Goal: Obtain resource: Obtain resource

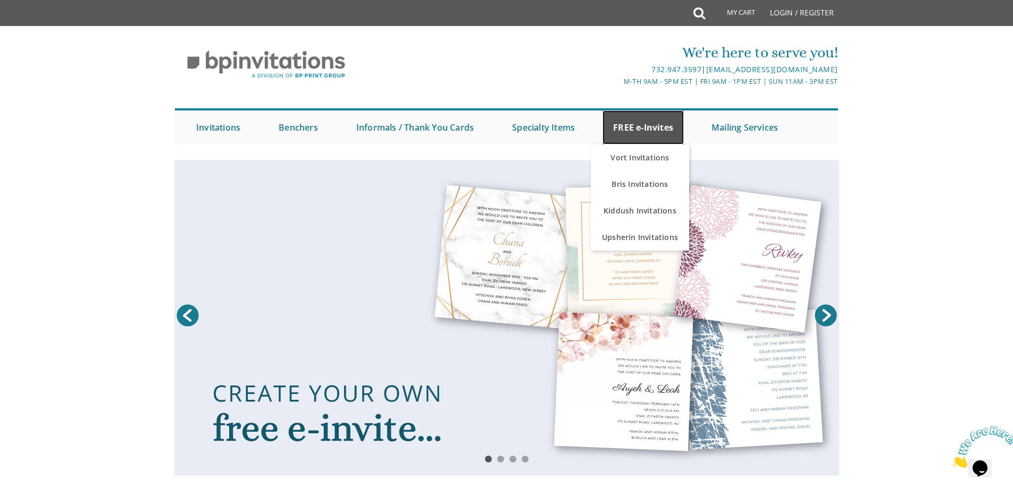
click at [629, 120] on link "FREE e-Invites" at bounding box center [642, 128] width 81 height 34
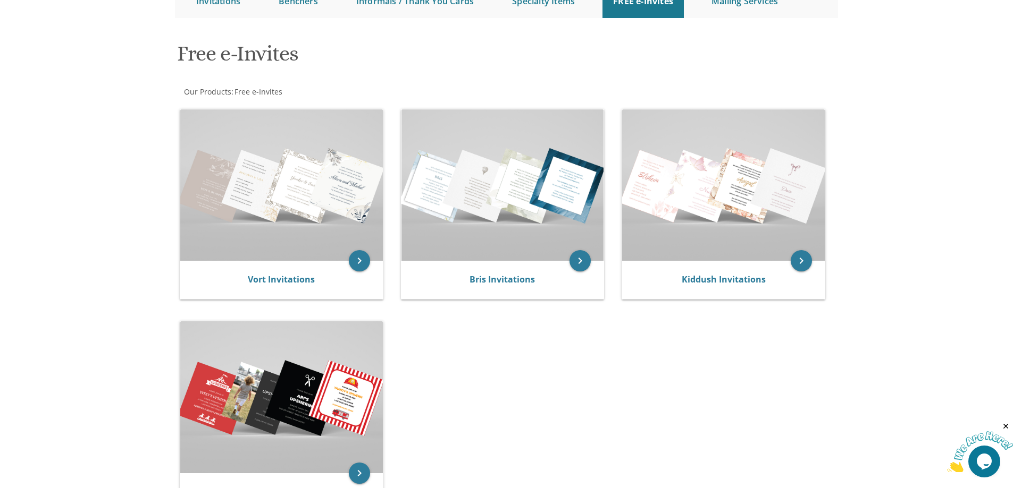
scroll to position [159, 0]
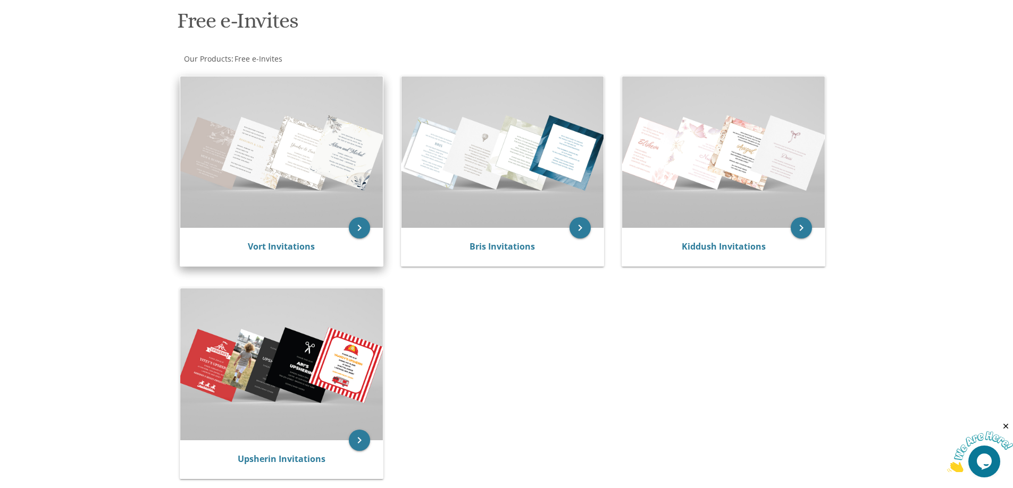
click at [259, 233] on div "Vort Invitations" at bounding box center [281, 247] width 203 height 38
click at [356, 227] on icon "keyboard_arrow_right" at bounding box center [359, 227] width 21 height 21
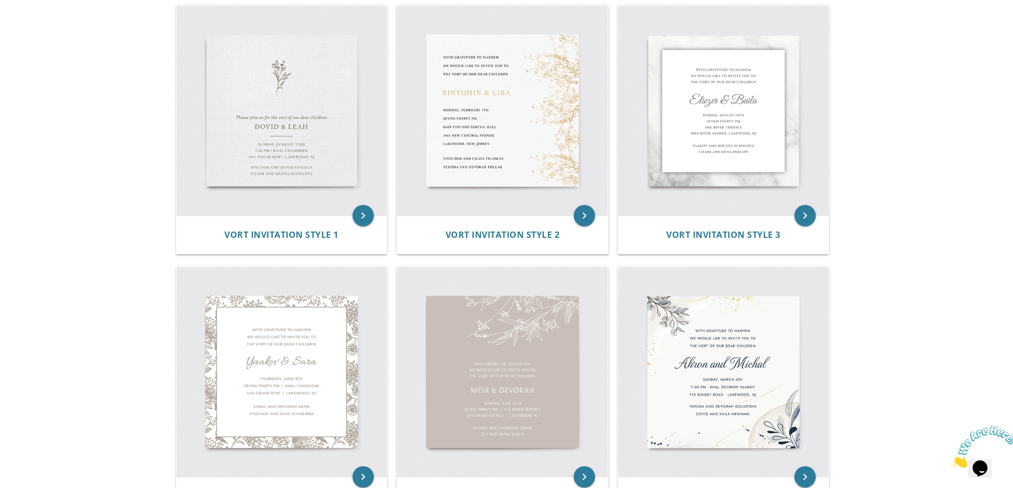
scroll to position [213, 0]
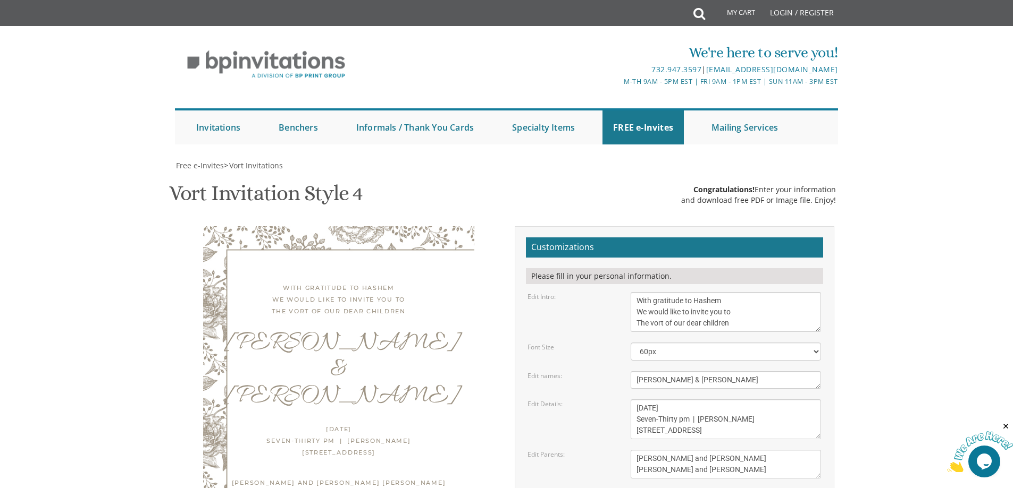
scroll to position [159, 0]
click at [654, 292] on textarea "With gratitude to Hashem We would like to invite you to The vort of our dear ch…" at bounding box center [725, 312] width 190 height 40
click at [741, 292] on textarea "With gratitude to Hashem We would like to invite you to The vort of our dear ch…" at bounding box center [725, 312] width 190 height 40
type textarea "With much gratitude to Hashem We would like to invite you to The vort of our de…"
click at [684, 372] on textarea "Yaakov & Sara" at bounding box center [725, 381] width 190 height 18
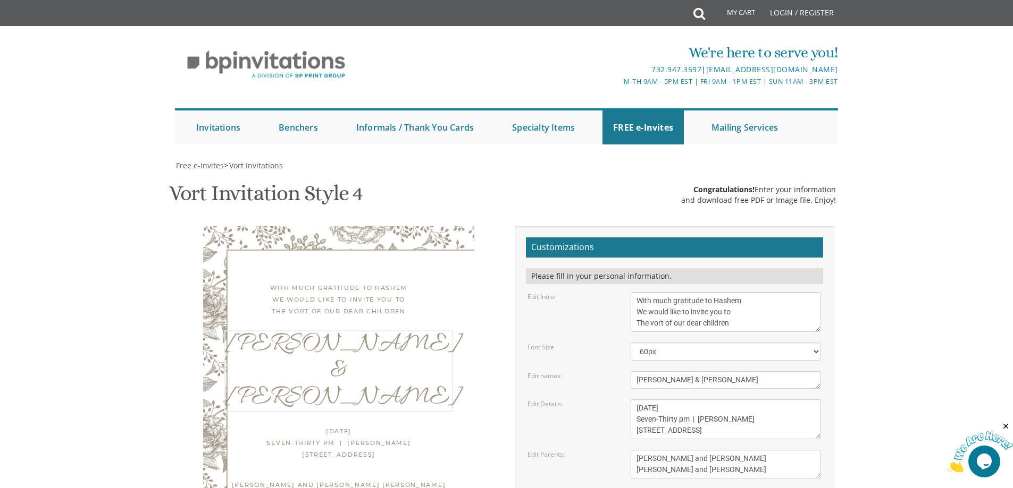
click at [684, 372] on textarea "Yaakov & Sara" at bounding box center [725, 381] width 190 height 18
type textarea "[PERSON_NAME] & Mali"
click at [677, 400] on textarea "Thursday, June 9th Seven-Thirty pm | Khal Chassidim 1401 Cedar Row | Lakewood, …" at bounding box center [725, 420] width 190 height 40
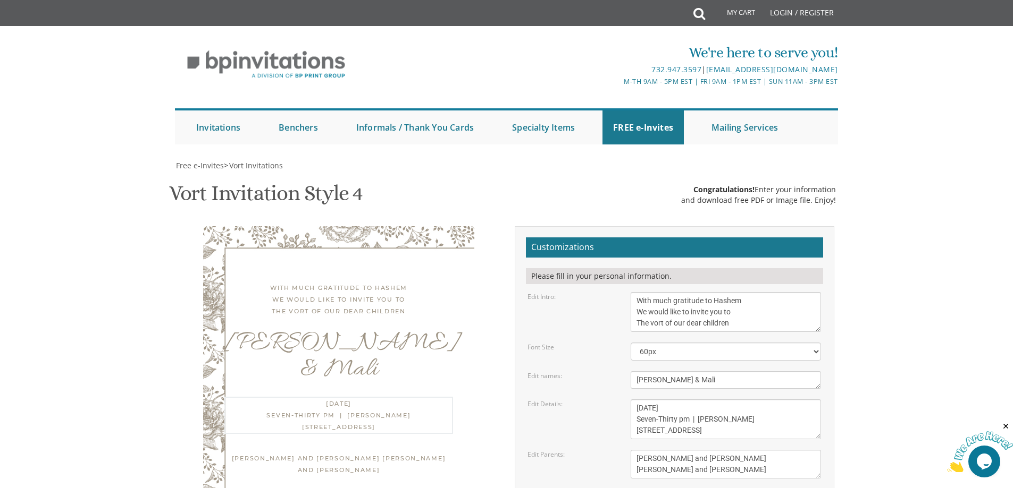
type input "[EMAIL_ADDRESS][DOMAIN_NAME]"
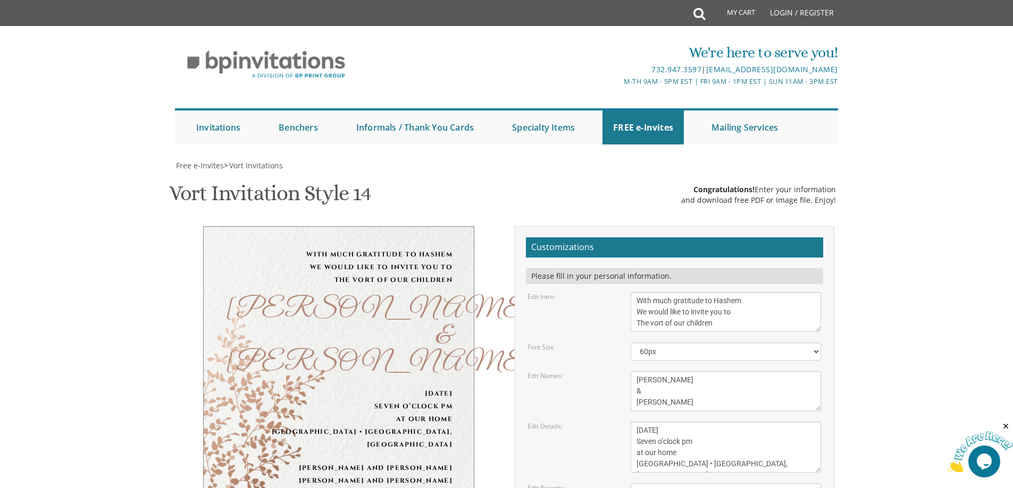
click at [658, 383] on textarea "[PERSON_NAME] & [PERSON_NAME]" at bounding box center [725, 392] width 190 height 40
click at [650, 406] on textarea "Yehuda & Rochel" at bounding box center [725, 392] width 190 height 40
click at [872, 348] on body "My Cart Total: View Cart Item(s) Submit My Cart Total: View Cart Item(s) Login …" at bounding box center [506, 453] width 1013 height 907
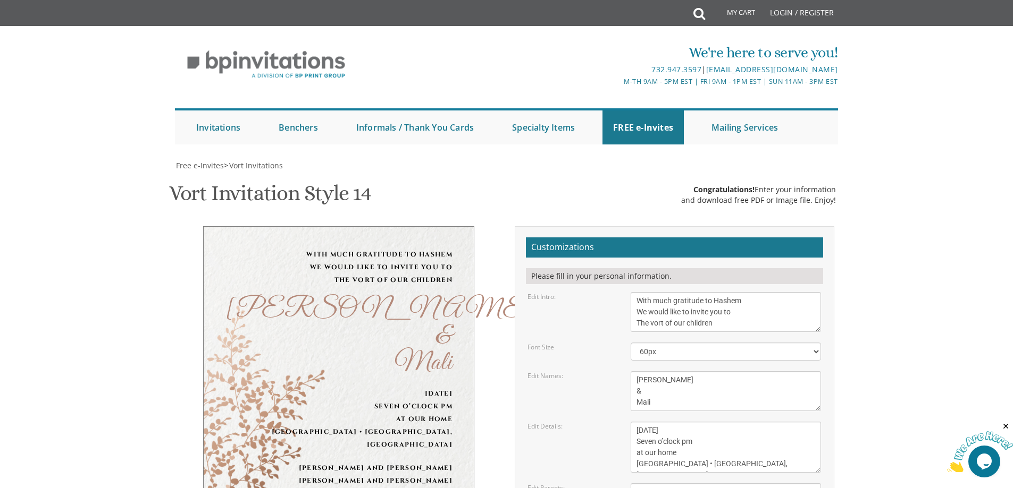
click at [660, 378] on textarea "Yehuda & Rochel" at bounding box center [725, 392] width 190 height 40
type textarea "Aryeh Leib & Mali"
click at [814, 299] on textarea "With much gratitude to Hashem We would like to invite you to The vort of our ch…" at bounding box center [725, 312] width 190 height 40
click at [648, 422] on textarea "Sunday, December 8th Seven o’clock pm at our home 1675 46th street • Brooklyn, …" at bounding box center [725, 447] width 190 height 51
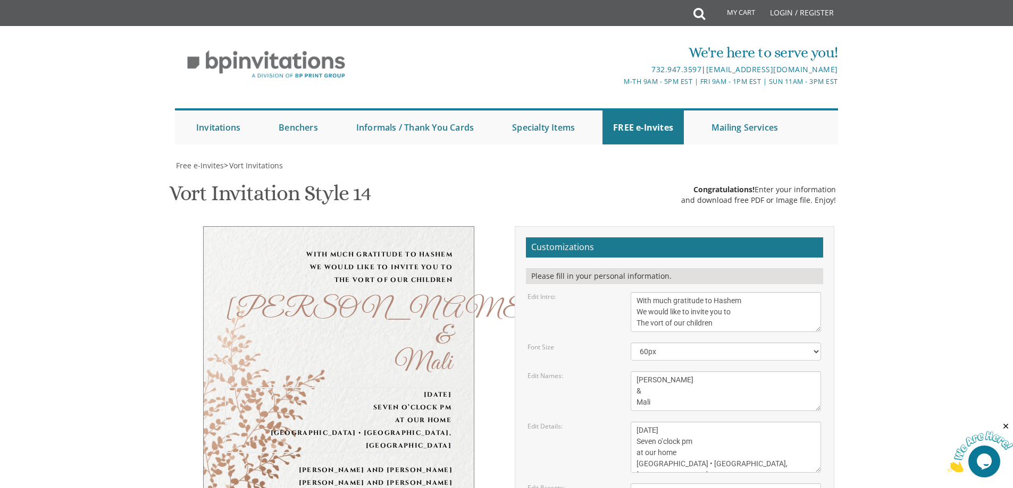
click at [648, 422] on textarea "Sunday, December 8th Seven o’clock pm at our home 1675 46th street • Brooklyn, …" at bounding box center [725, 447] width 190 height 51
click at [640, 422] on textarea "Sunday, December 8th Seven o’clock pm at our home 1675 46th street • Brooklyn, …" at bounding box center [725, 447] width 190 height 51
click at [683, 422] on textarea "Sunday, December 8th Seven o’clock pm at our home 1675 46th street • Brooklyn, …" at bounding box center [725, 447] width 190 height 51
drag, startPoint x: 684, startPoint y: 347, endPoint x: 629, endPoint y: 349, distance: 54.8
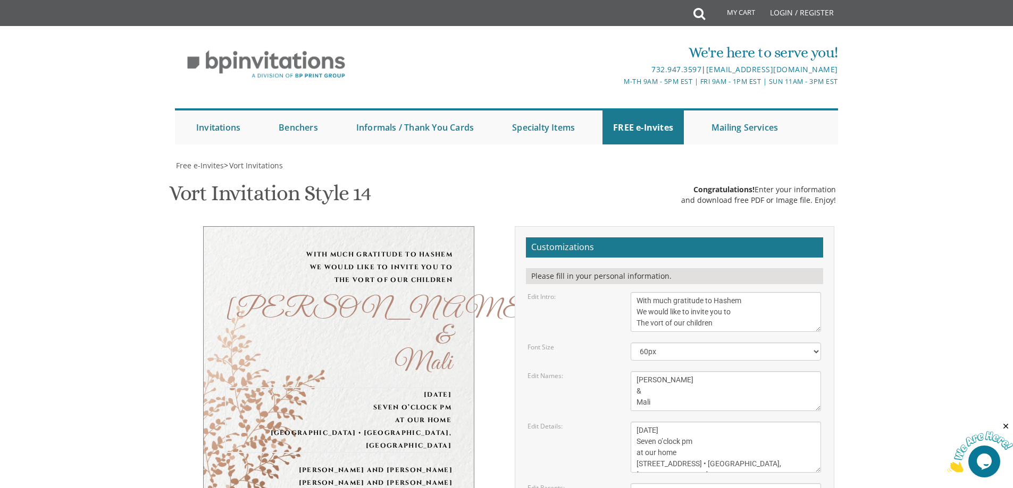
click at [629, 422] on div "Sunday, December 8th Seven o’clock pm at our home 1675 46th street • Brooklyn, …" at bounding box center [725, 447] width 206 height 51
click at [697, 422] on textarea "Sunday, December 8th Seven o’clock pm at our home 1675 46th street • Brooklyn, …" at bounding box center [725, 447] width 190 height 51
drag, startPoint x: 639, startPoint y: 252, endPoint x: 690, endPoint y: 248, distance: 51.2
click at [690, 422] on textarea "Sunday, December 8th Seven o’clock pm at our home 1675 46th street • Brooklyn, …" at bounding box center [725, 447] width 190 height 51
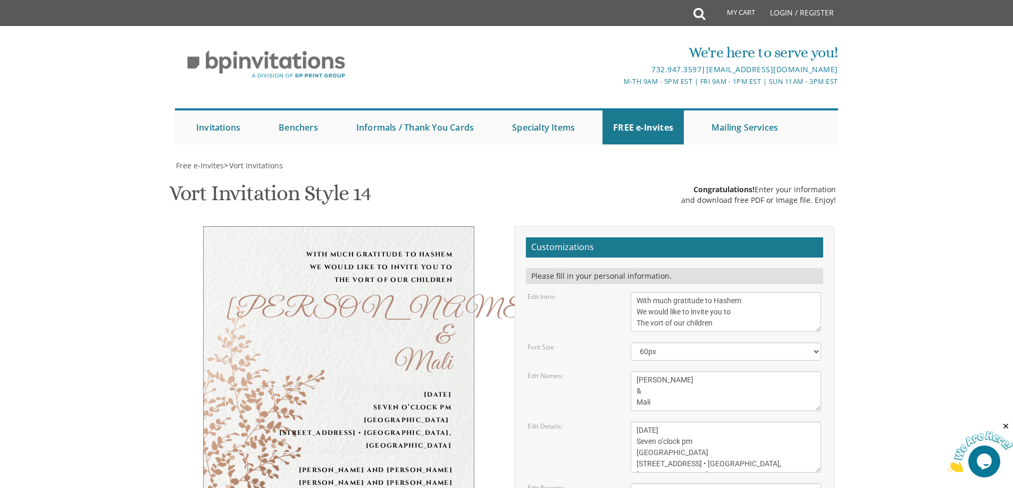
drag, startPoint x: 718, startPoint y: 250, endPoint x: 762, endPoint y: 251, distance: 44.7
click at [762, 422] on textarea "Sunday, December 8th Seven o’clock pm at our home 1675 46th street • Brooklyn, …" at bounding box center [725, 447] width 190 height 51
click at [902, 264] on body "My Cart Total: View Cart Item(s) Submit My Cart Total: View Cart Item(s) Login …" at bounding box center [506, 453] width 1013 height 907
click at [638, 422] on textarea "Sunday, December 8th Seven o’clock pm at our home 1675 46th street • Brooklyn, …" at bounding box center [725, 447] width 190 height 51
type textarea "Wednesday, September 17th Seven o’clock pm Bais Horaah 401 Madison Avenue • Lak…"
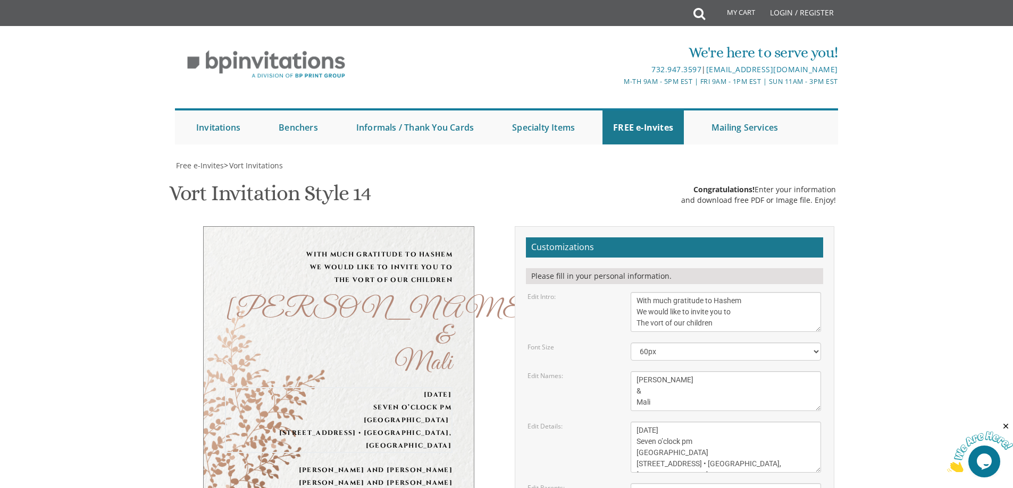
click at [879, 256] on body "My Cart Total: View Cart Item(s) Submit My Cart Total: View Cart Item(s) Login …" at bounding box center [506, 453] width 1013 height 907
drag, startPoint x: 734, startPoint y: 283, endPoint x: 629, endPoint y: 279, distance: 105.3
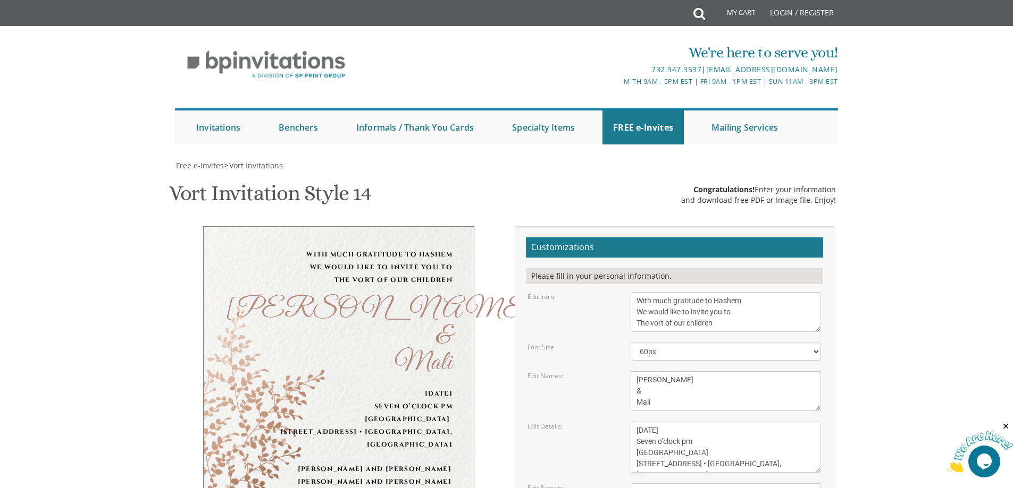
type textarea "Shabse and Gitty Kotler Mr. and Mrs. Perlman"
click at [903, 245] on body "My Cart Total: View Cart Item(s) Submit My Cart Total: View Cart Item(s) Login …" at bounding box center [506, 453] width 1013 height 907
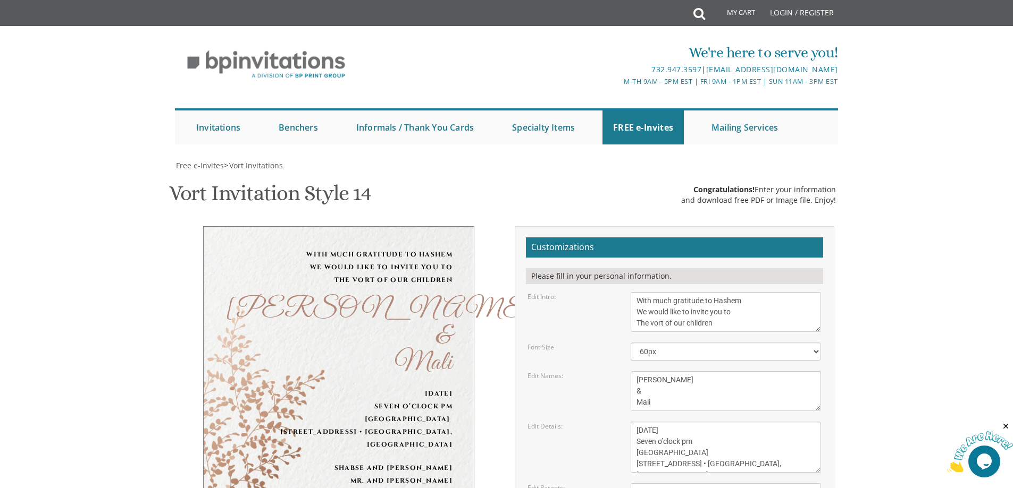
type input "rlkotler00@gmail.com"
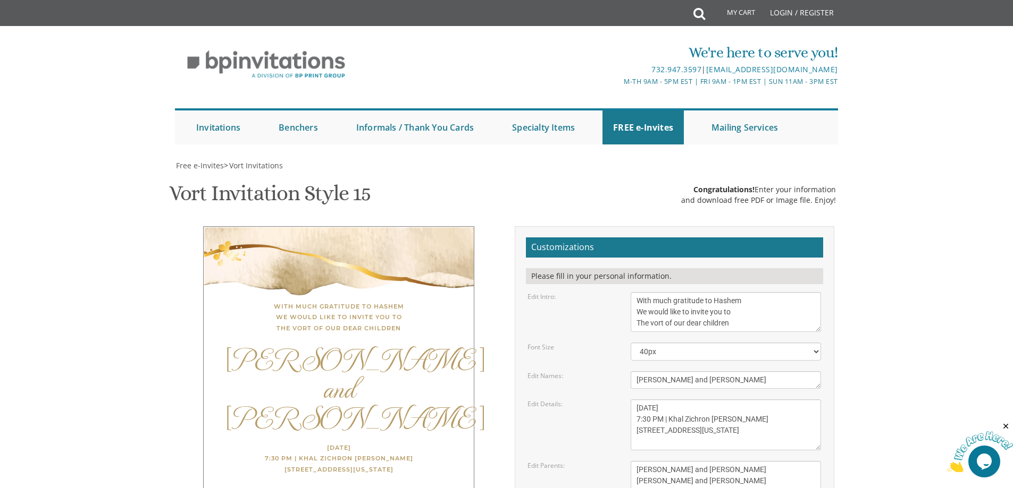
scroll to position [159, 0]
click at [681, 372] on textarea "Shua and Aliza" at bounding box center [725, 381] width 190 height 18
click at [638, 372] on textarea "Shua and Aliza" at bounding box center [725, 381] width 190 height 18
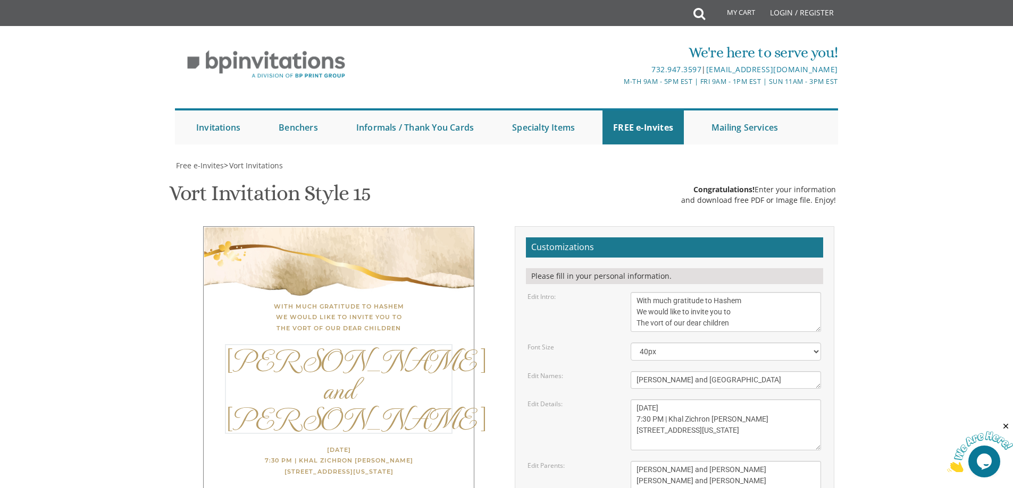
click at [747, 400] on textarea "Thursday, March 22nd 7:30 PM | Khal Zichron Yaakov 175 Sunset Road Lakewood, Ne…" at bounding box center [725, 425] width 190 height 51
click at [654, 400] on textarea "Thursday, March 22nd 7:30 PM | Khal Zichron Yaakov 175 Sunset Road Lakewood, Ne…" at bounding box center [725, 425] width 190 height 51
click at [677, 372] on textarea "Shua and Aliza" at bounding box center [725, 381] width 190 height 18
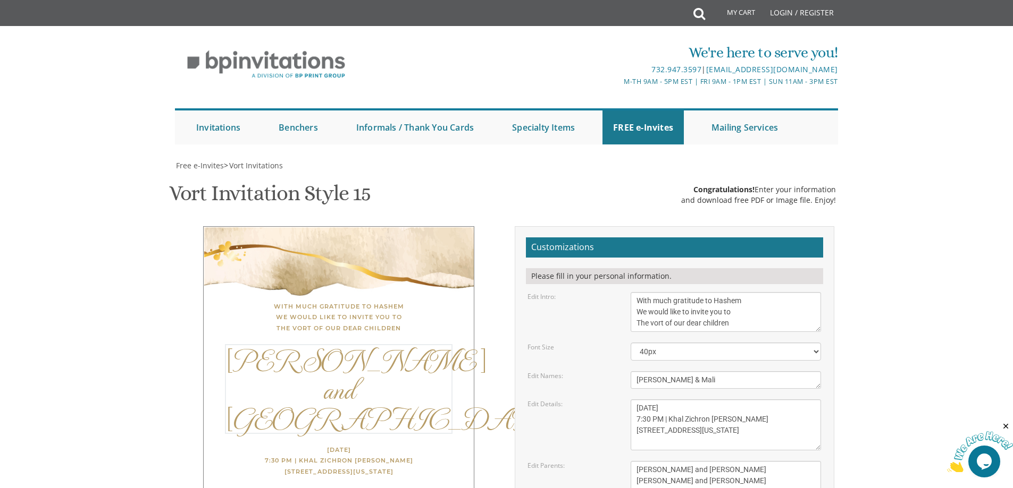
type textarea "[PERSON_NAME] & Mali"
click at [923, 238] on body "My Cart Total: View Cart Item(s) Submit My Cart Total: View Cart Item(s) Login …" at bounding box center [506, 448] width 1013 height 896
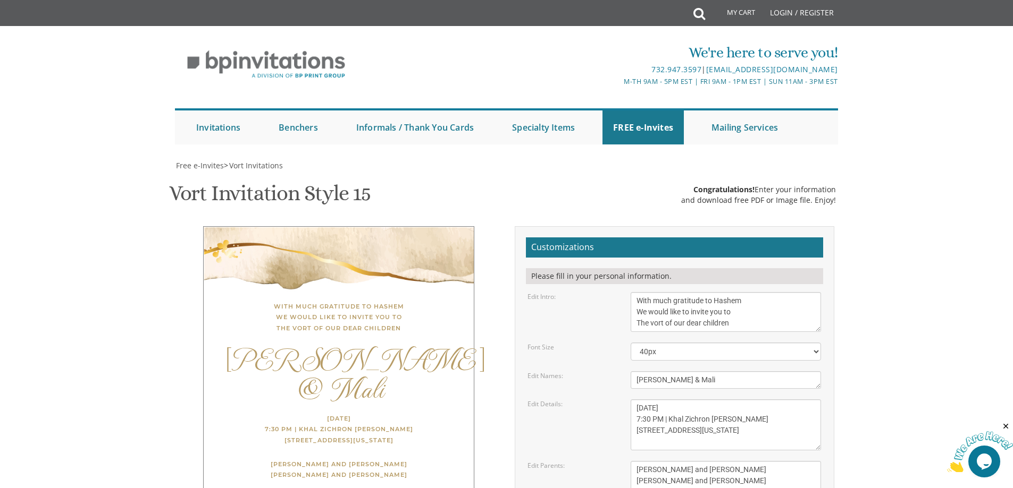
click at [655, 400] on textarea "Thursday, March 22nd 7:30 PM | Khal Zichron Yaakov 175 Sunset Road Lakewood, Ne…" at bounding box center [725, 425] width 190 height 51
drag, startPoint x: 669, startPoint y: 260, endPoint x: 735, endPoint y: 261, distance: 65.9
click at [734, 400] on textarea "Thursday, March 22nd 7:30 PM | Khal Zichron Yaakov 175 Sunset Road Lakewood, Ne…" at bounding box center [725, 425] width 190 height 51
click at [725, 400] on textarea "Thursday, March 22nd 7:30 PM | Khal Zichron Yaakov 175 Sunset Road Lakewood, Ne…" at bounding box center [725, 425] width 190 height 51
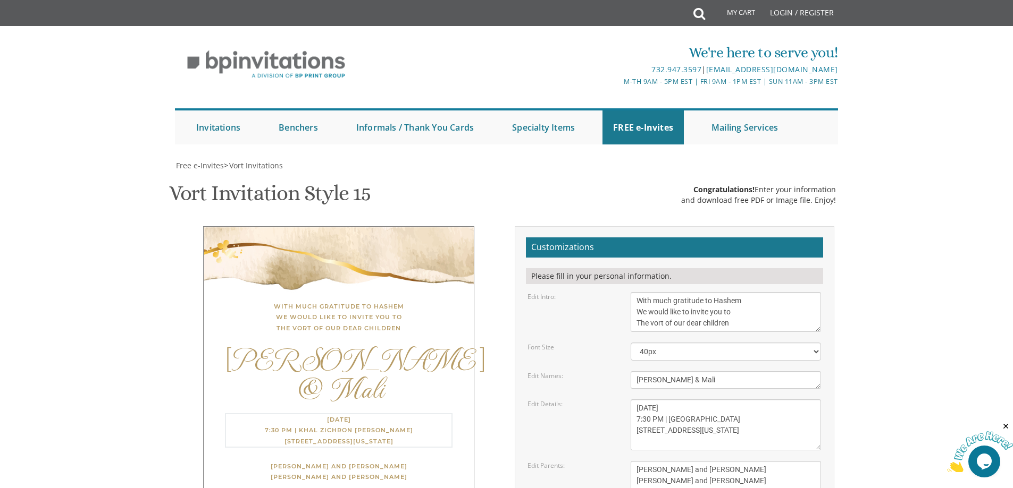
drag, startPoint x: 689, startPoint y: 273, endPoint x: 634, endPoint y: 267, distance: 55.0
click at [634, 400] on textarea "Thursday, March 22nd 7:30 PM | Khal Zichron Yaakov 175 Sunset Road Lakewood, Ne…" at bounding box center [725, 425] width 190 height 51
type textarea "Wednesday, September 17th 7:30 PM | Bais Horaah 401 Madison Avenue Lakewood, Ne…"
click at [654, 461] on textarea "Gershon and Leah cohen Tzvi and Chaya Friedman" at bounding box center [725, 481] width 190 height 40
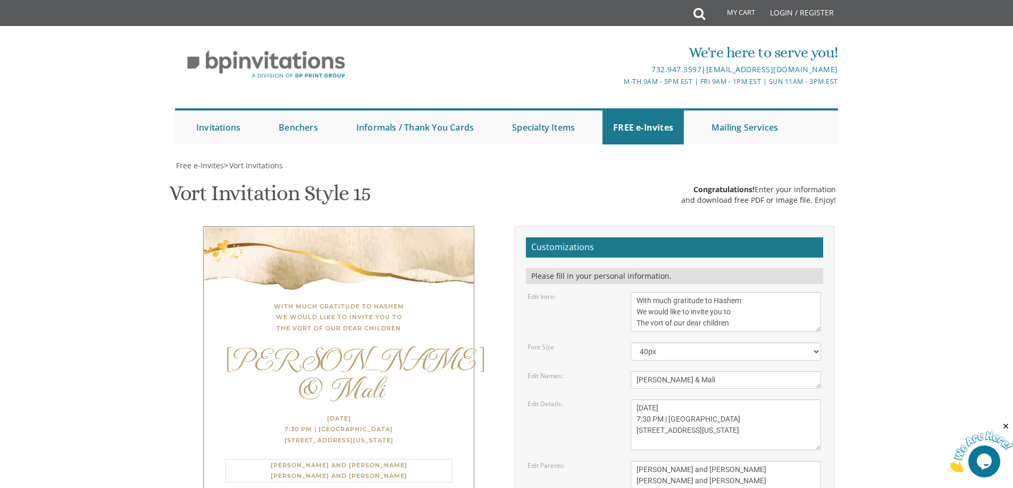
click at [654, 461] on textarea "Gershon and Leah cohen Tzvi and Chaya Friedman" at bounding box center [725, 481] width 190 height 40
type textarea "Shabse and [PERSON_NAME] Mr. and [PERSON_NAME]"
type input "[EMAIL_ADDRESS][DOMAIN_NAME]"
click at [647, 439] on div "Customizations Please fill in your personal information. Edit Intro: With much …" at bounding box center [674, 420] width 319 height 388
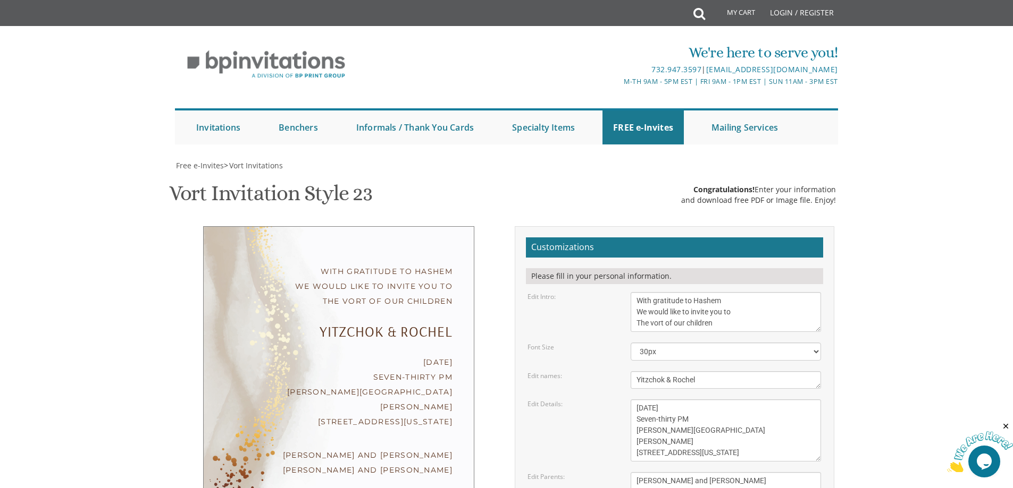
scroll to position [159, 0]
click at [670, 372] on textarea "Yitzchok & Rochel" at bounding box center [725, 381] width 190 height 18
type textarea "[PERSON_NAME] & Mali"
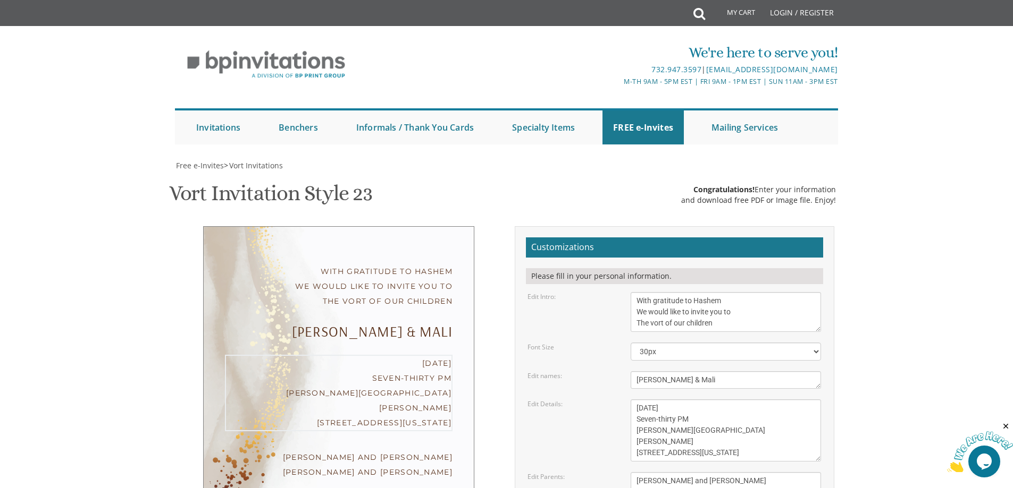
drag, startPoint x: 675, startPoint y: 262, endPoint x: 620, endPoint y: 257, distance: 54.9
click at [620, 400] on div "Edit Details: [DATE] Seven-thirty PM [PERSON_NAME][GEOGRAPHIC_DATA][PERSON_NAME…" at bounding box center [673, 431] width 309 height 62
click at [656, 400] on textarea "[DATE] Seven-thirty PM [PERSON_NAME][GEOGRAPHIC_DATA][PERSON_NAME] [STREET_ADDR…" at bounding box center [725, 431] width 190 height 62
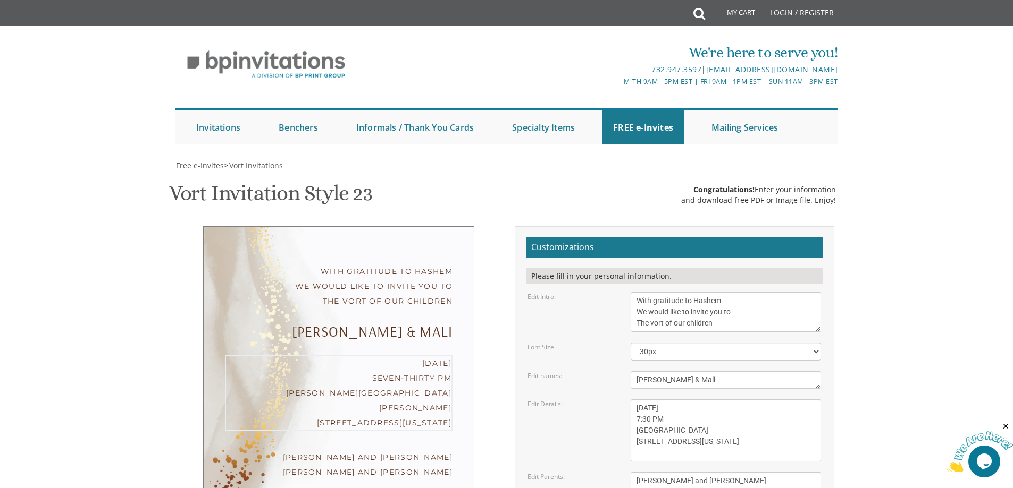
type textarea "[DATE] 7:30 PM [GEOGRAPHIC_DATA] [STREET_ADDRESS][US_STATE]"
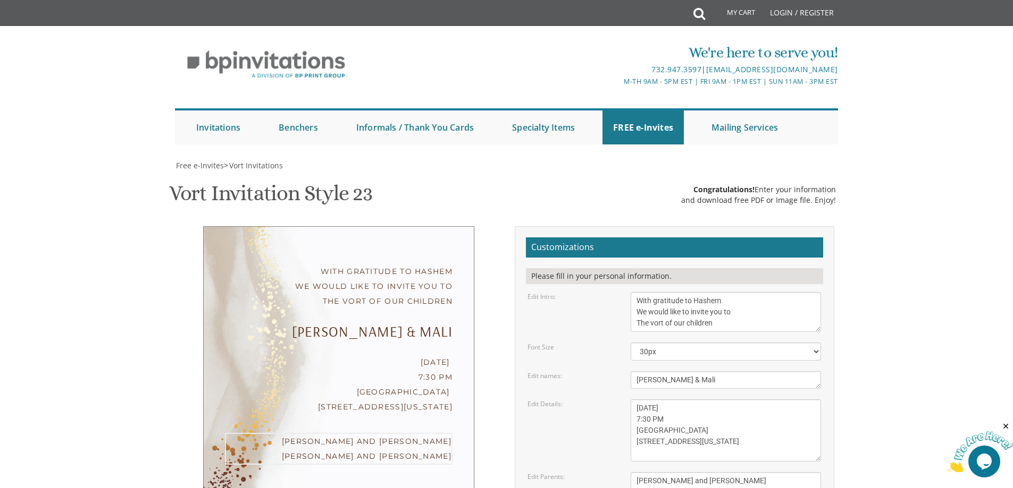
drag, startPoint x: 726, startPoint y: 336, endPoint x: 586, endPoint y: 306, distance: 143.5
click at [586, 306] on form "Customizations Please fill in your personal information. Edit Intro: With grati…" at bounding box center [674, 417] width 297 height 358
type textarea "Shabse and [PERSON_NAME] Mr. and [PERSON_NAME]"
type input "[EMAIL_ADDRESS][DOMAIN_NAME]"
